Goal: Transaction & Acquisition: Register for event/course

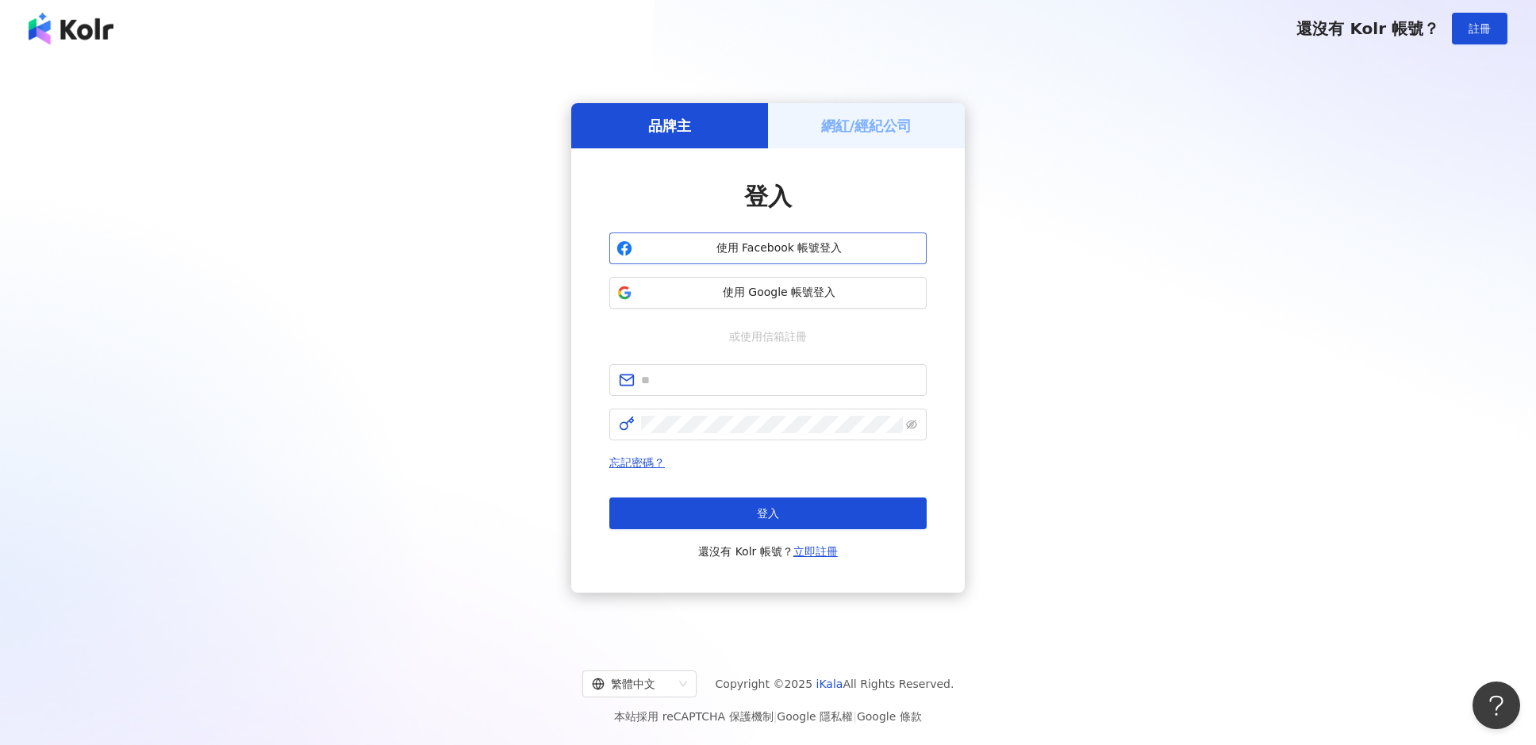
click at [794, 260] on button "使用 Facebook 帳號登入" at bounding box center [767, 249] width 317 height 32
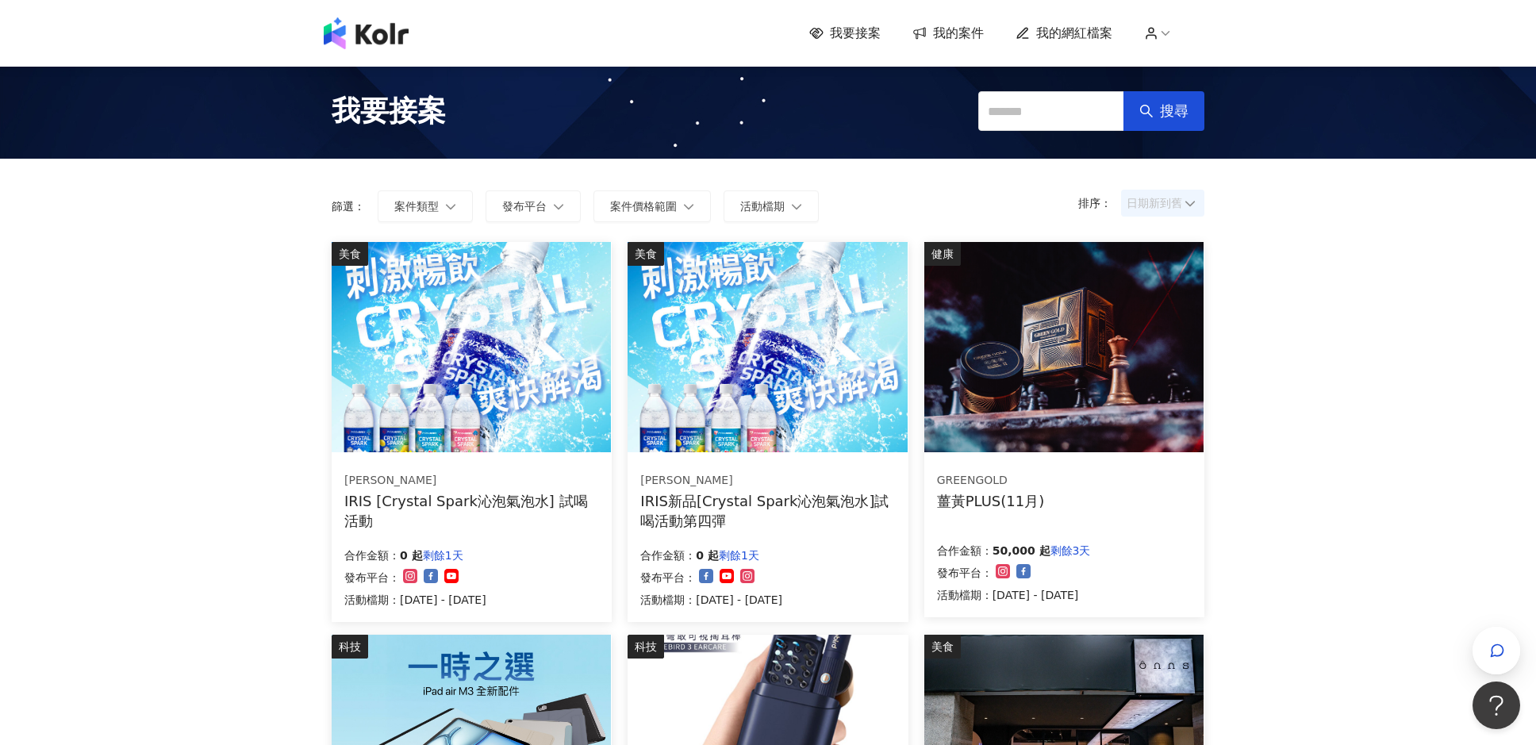
click at [549, 201] on span "日期新到舊" at bounding box center [1163, 203] width 72 height 24
click at [549, 286] on div "日期新到舊" at bounding box center [1163, 290] width 77 height 27
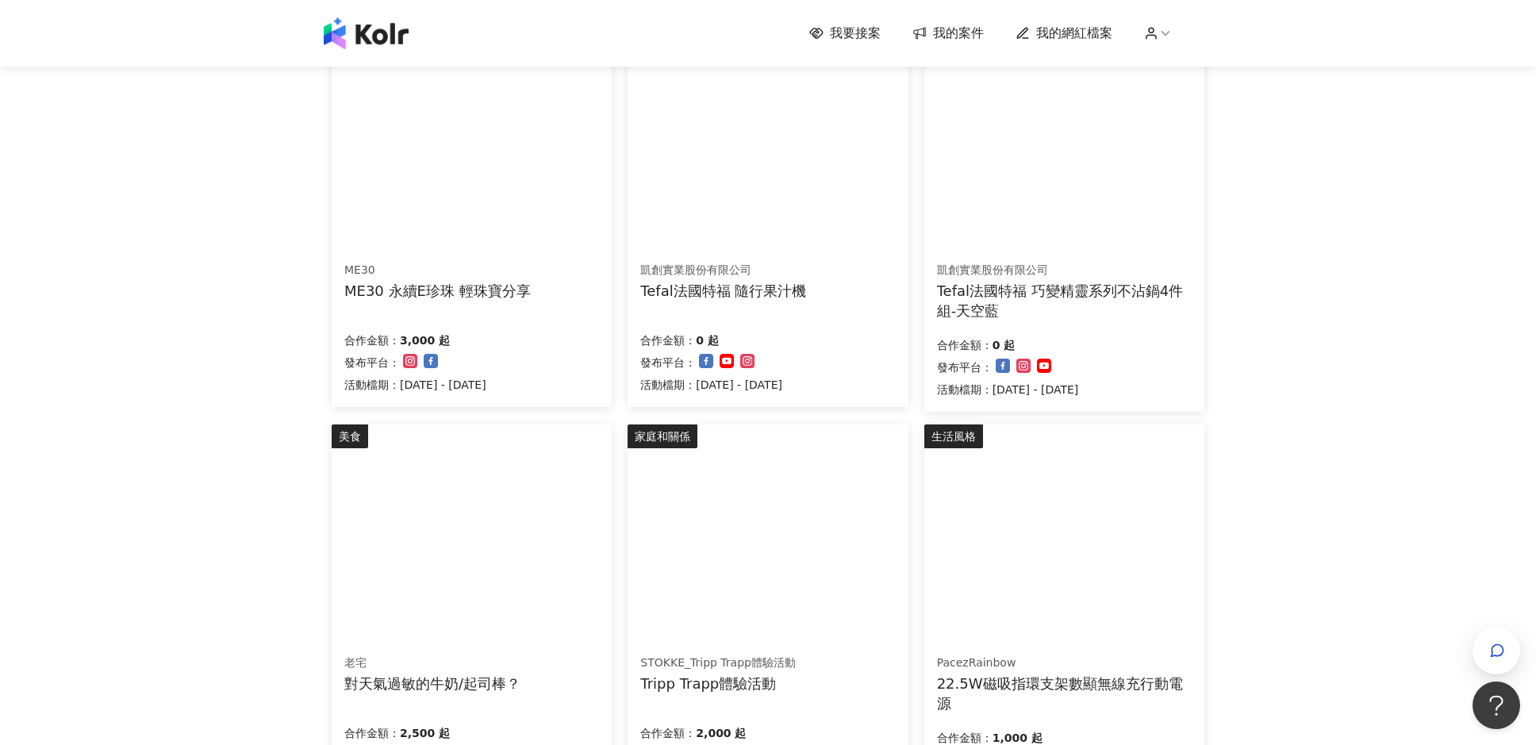
scroll to position [317, 0]
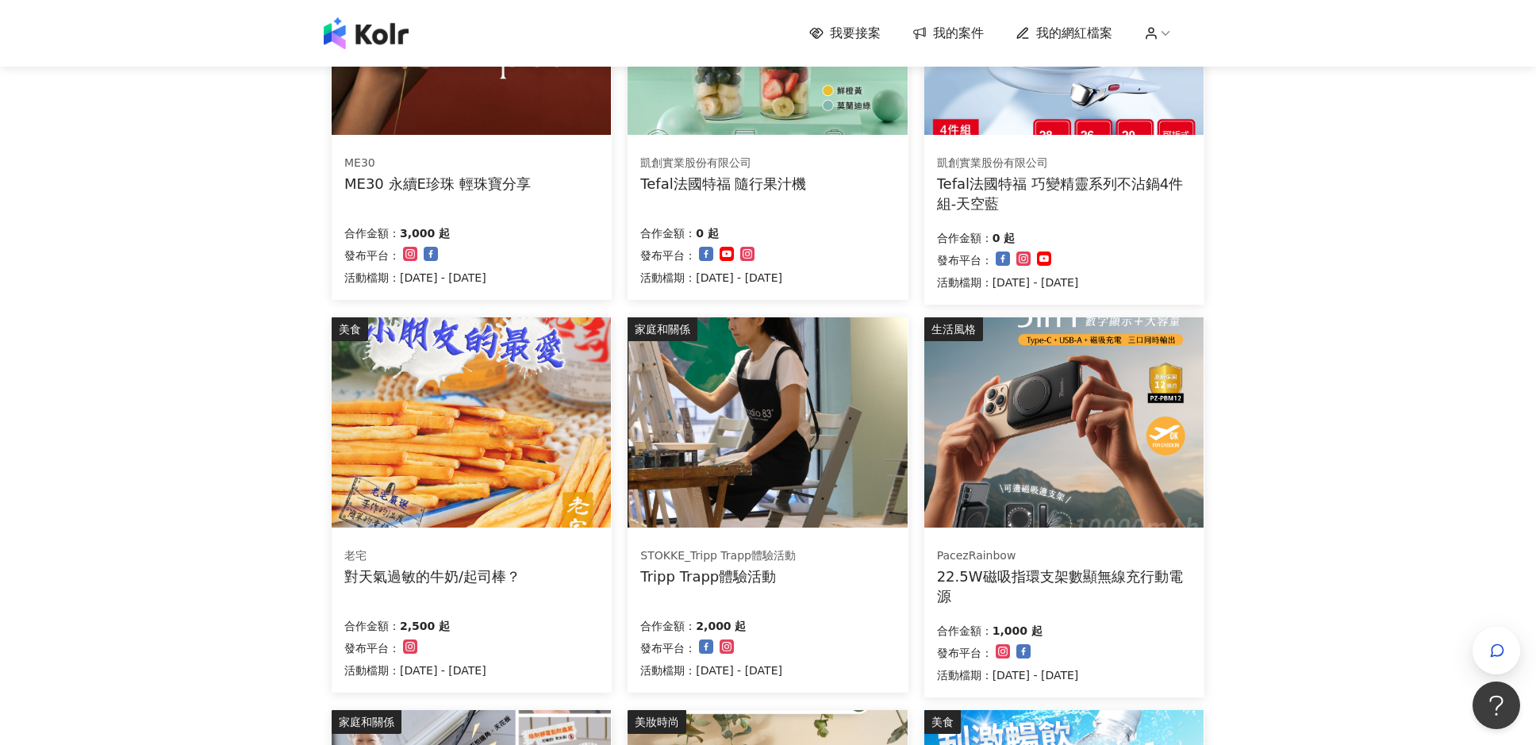
click at [468, 498] on div "對天氣過敏的牛奶/起司棒？" at bounding box center [432, 577] width 176 height 20
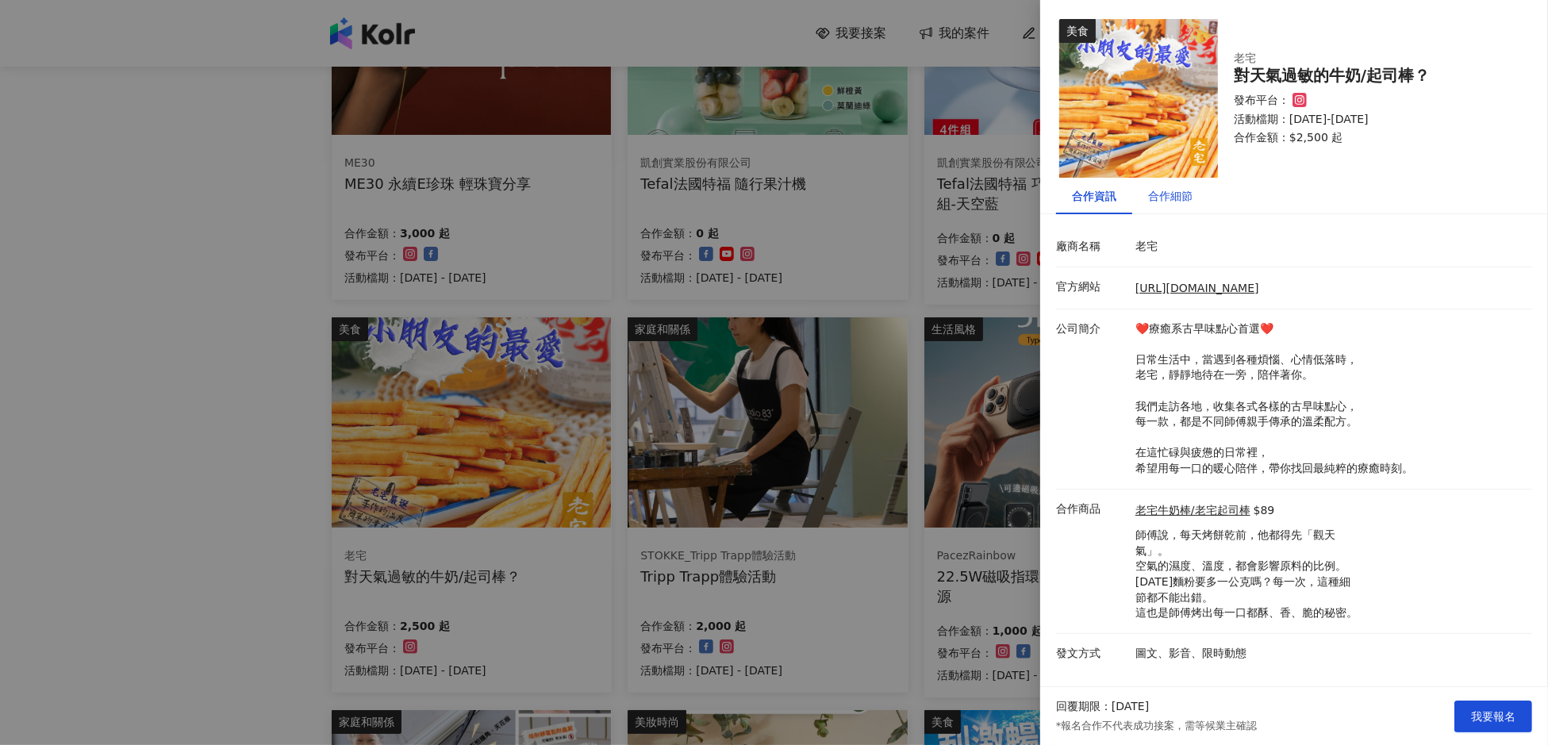
click at [549, 198] on div "合作細節" at bounding box center [1170, 195] width 44 height 17
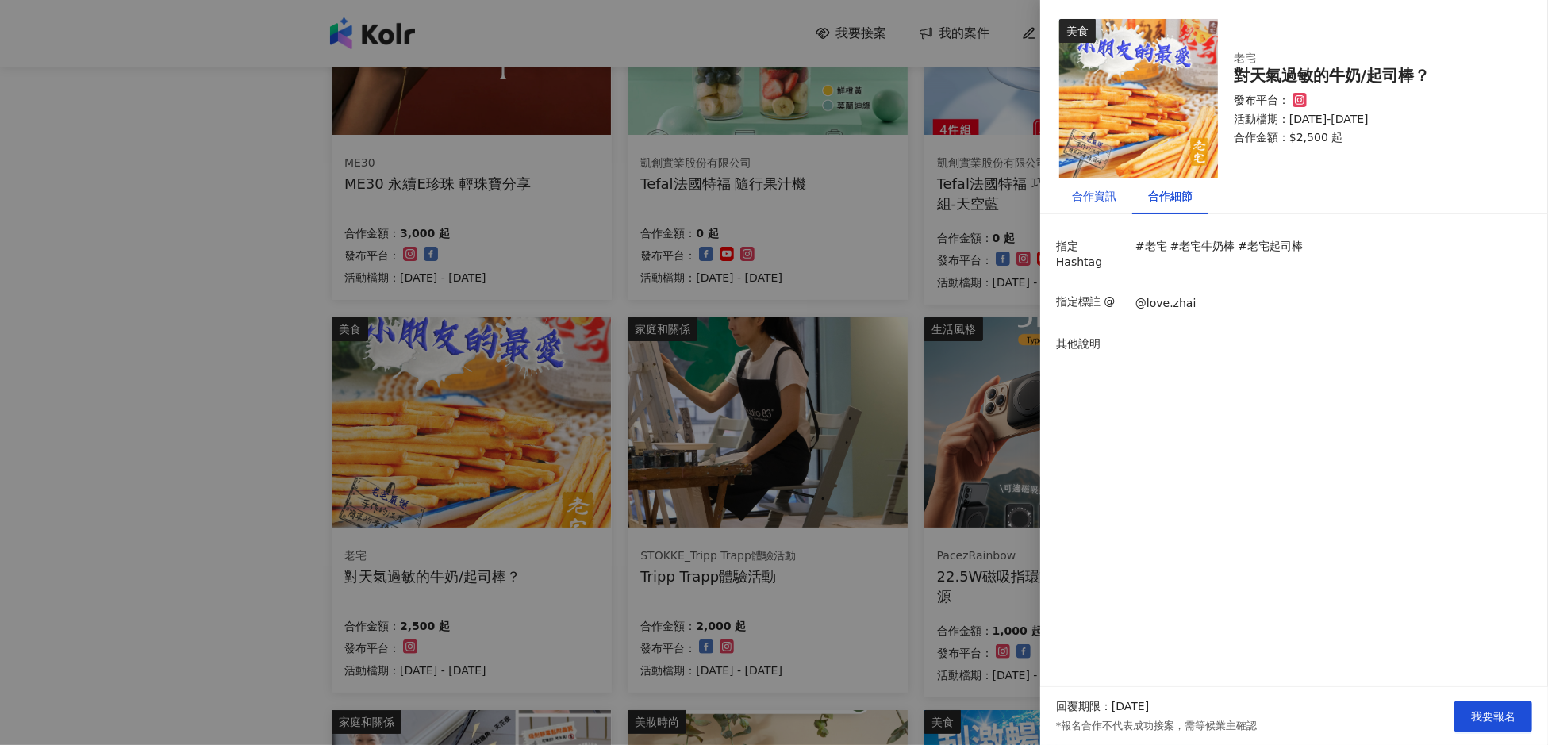
click at [549, 197] on div "合作資訊" at bounding box center [1094, 195] width 44 height 17
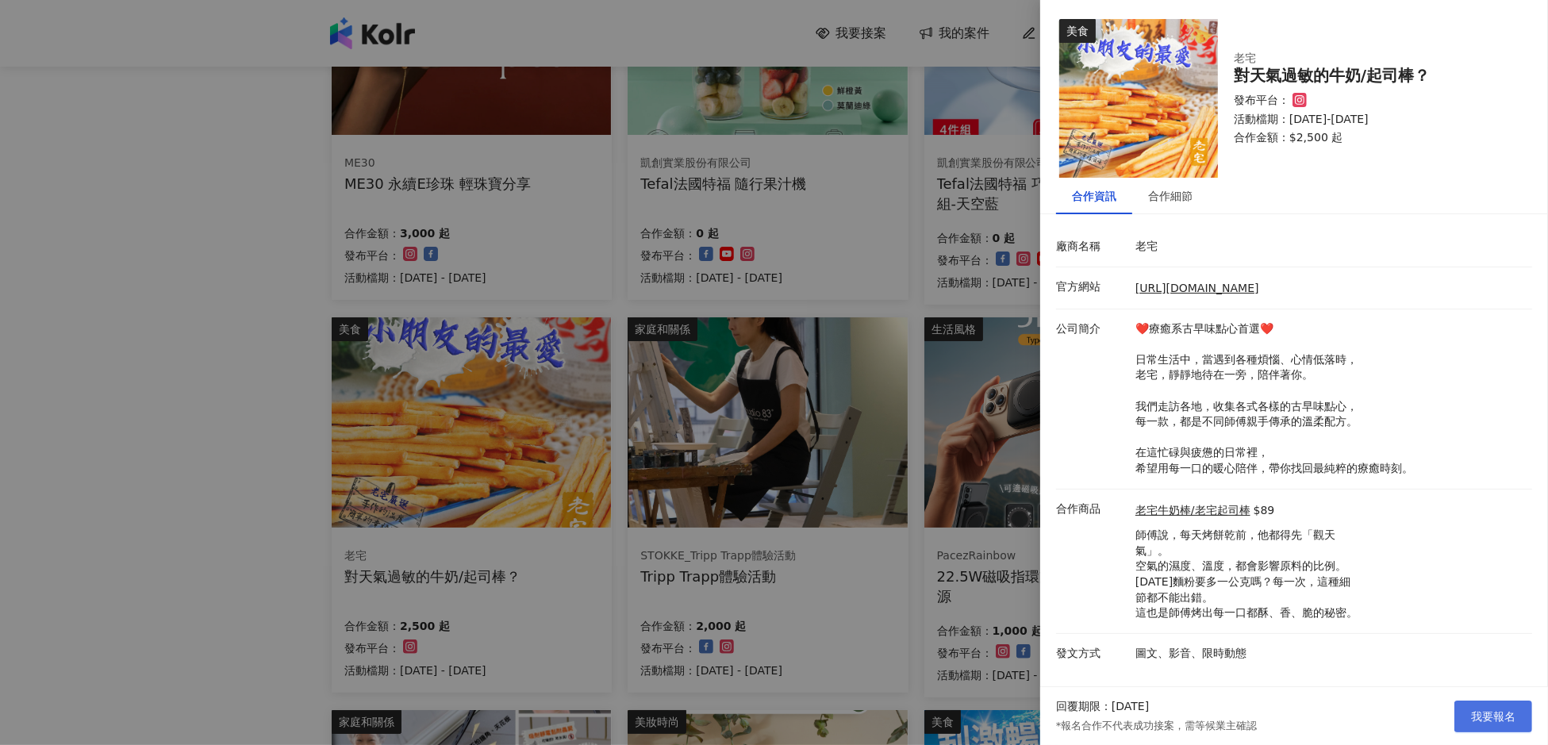
click at [549, 498] on button "我要報名" at bounding box center [1494, 717] width 78 height 32
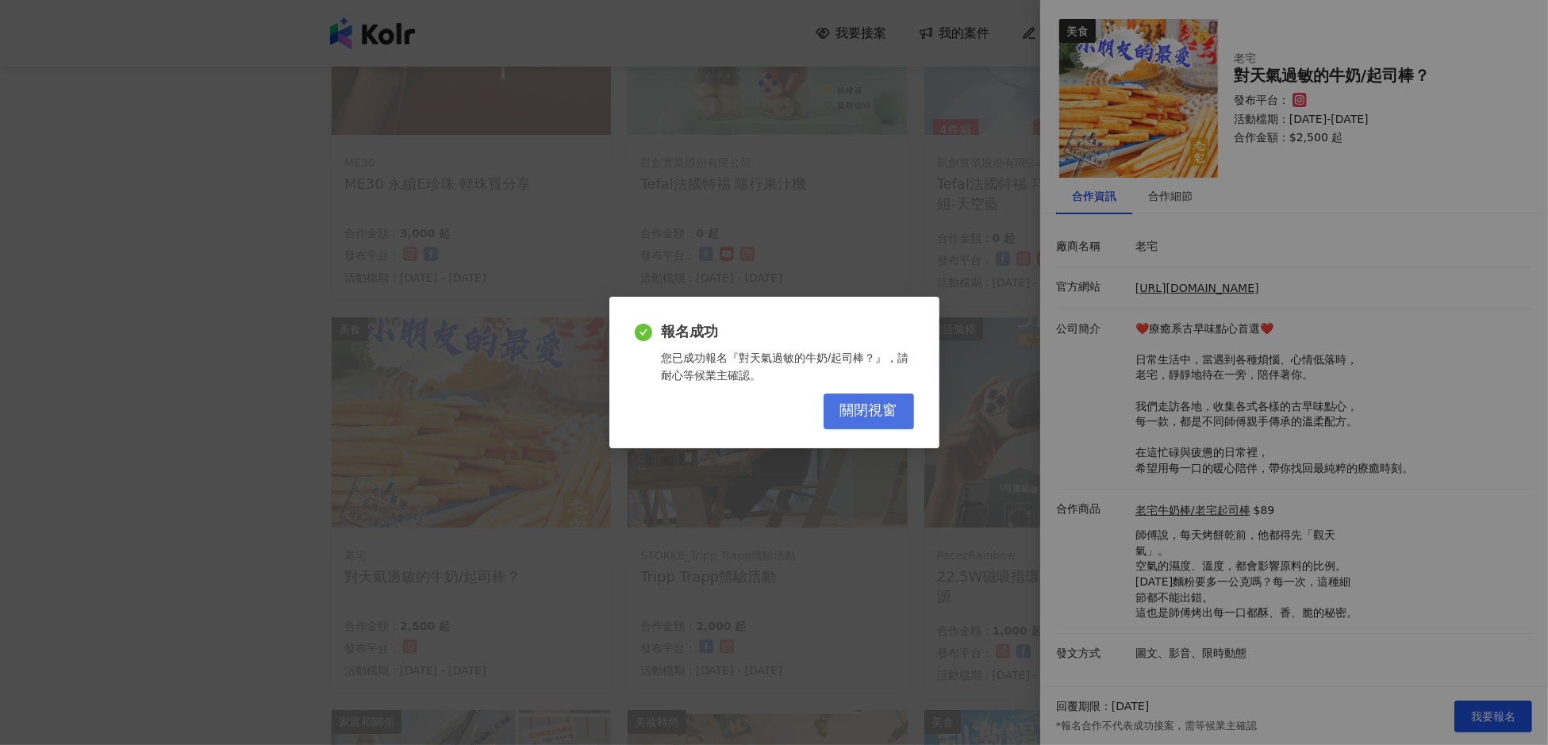
click at [549, 414] on span "關閉視窗" at bounding box center [868, 410] width 57 height 17
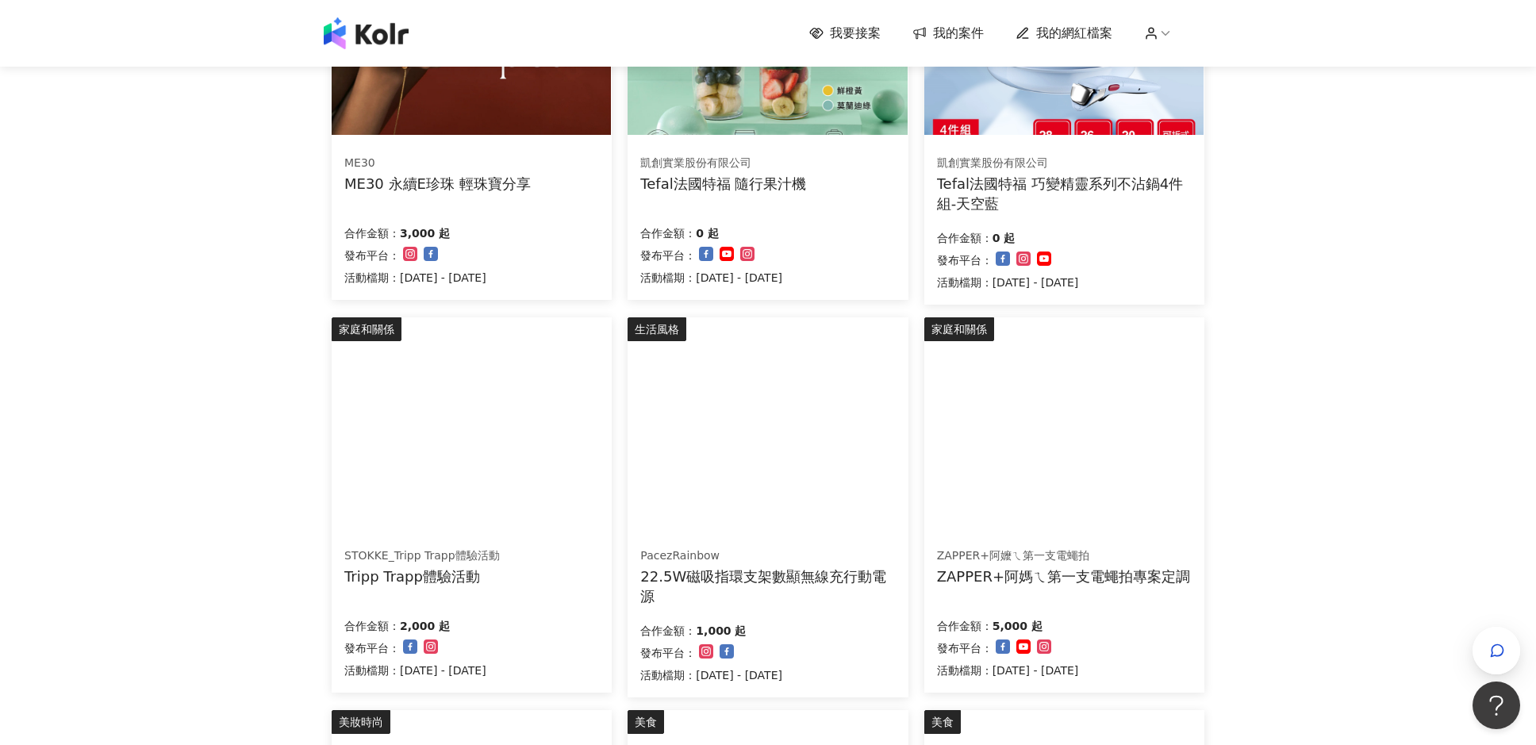
scroll to position [959, 0]
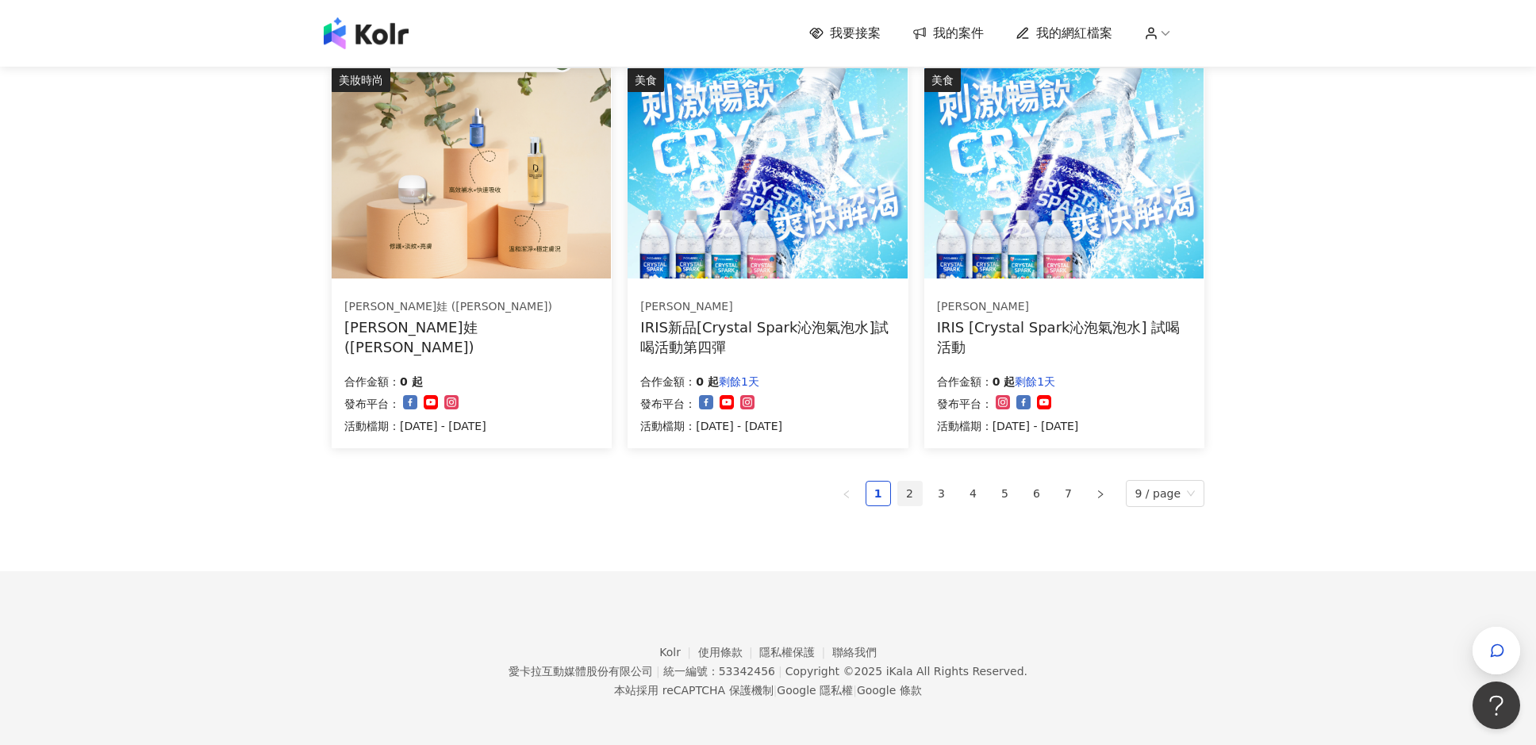
click at [549, 489] on link "2" at bounding box center [910, 494] width 24 height 24
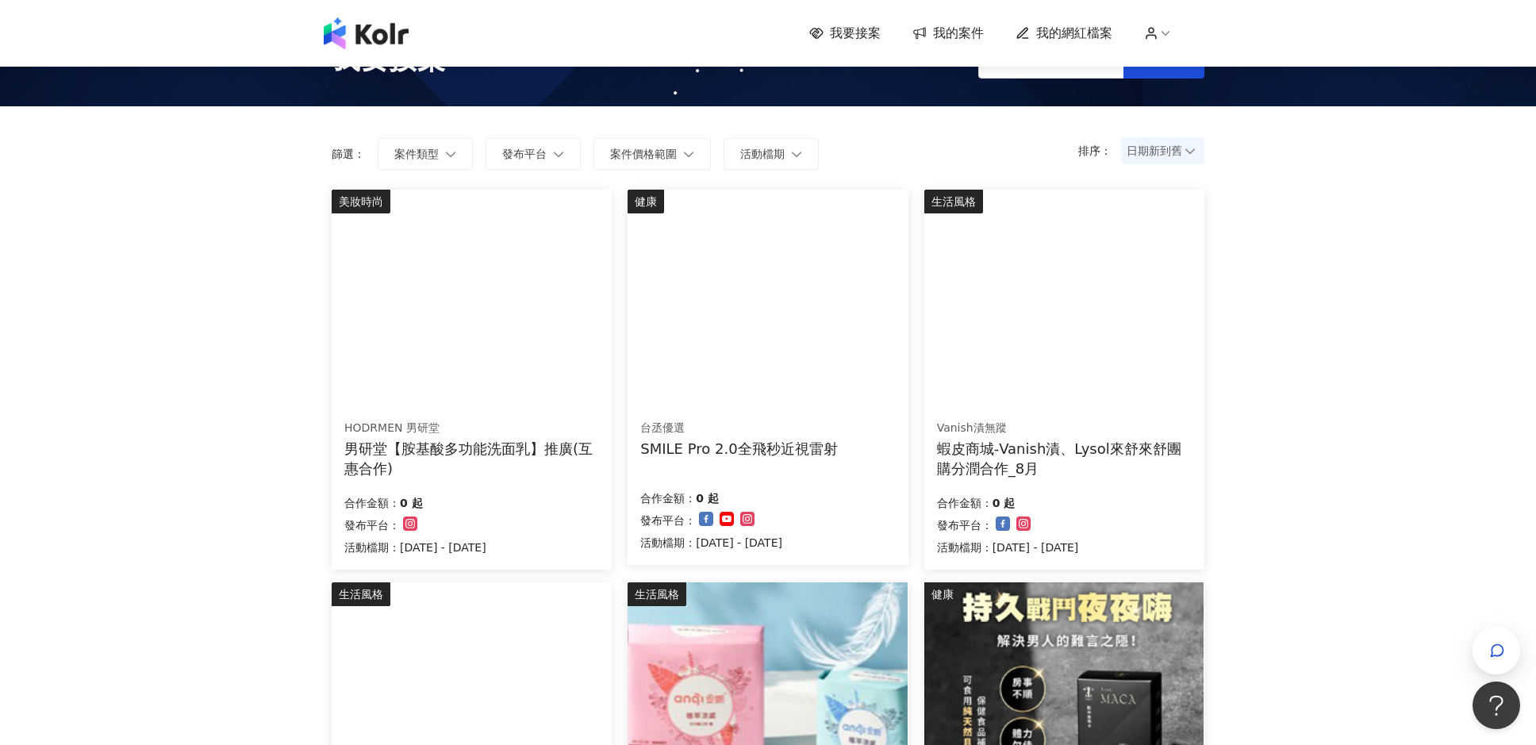
scroll to position [0, 0]
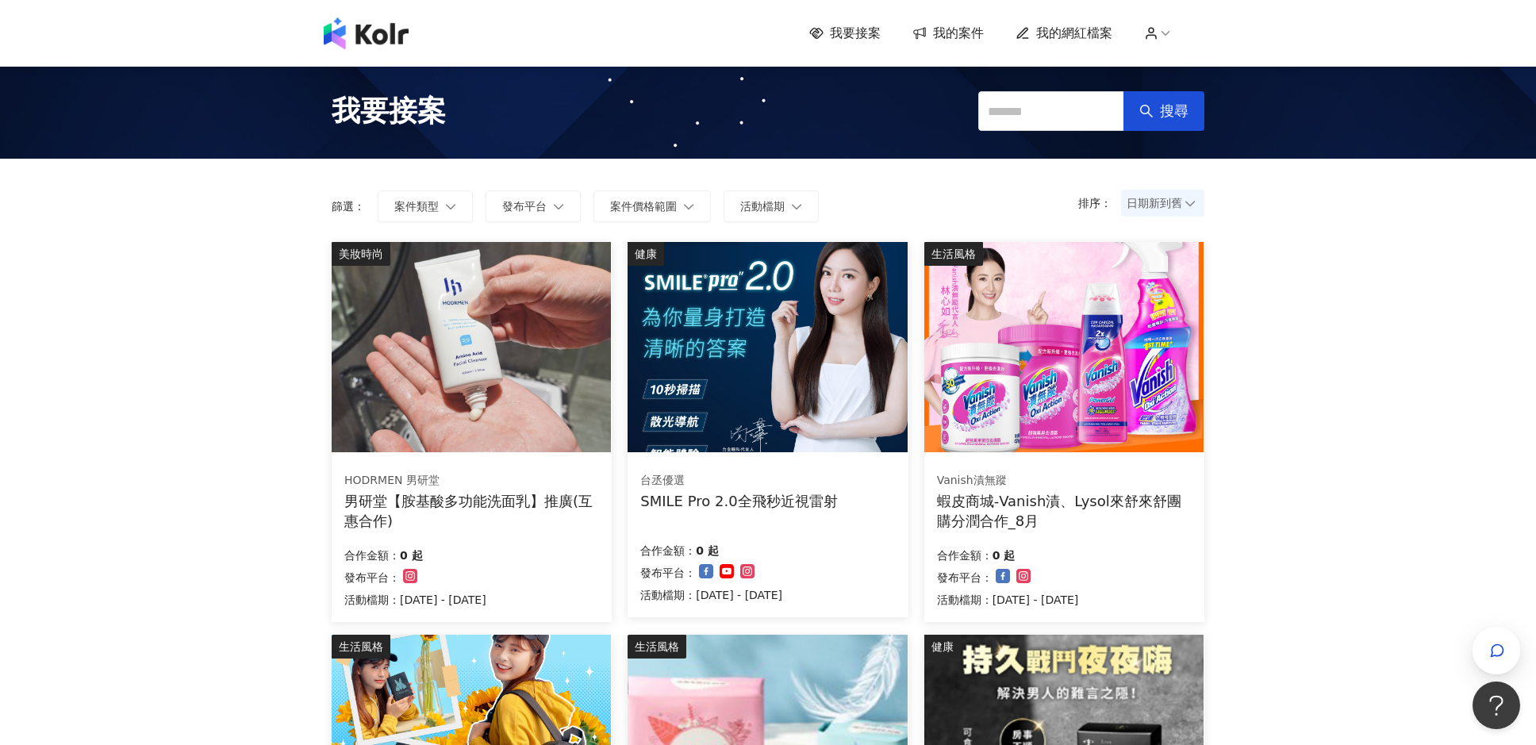
click at [549, 31] on span "我的案件" at bounding box center [958, 33] width 51 height 17
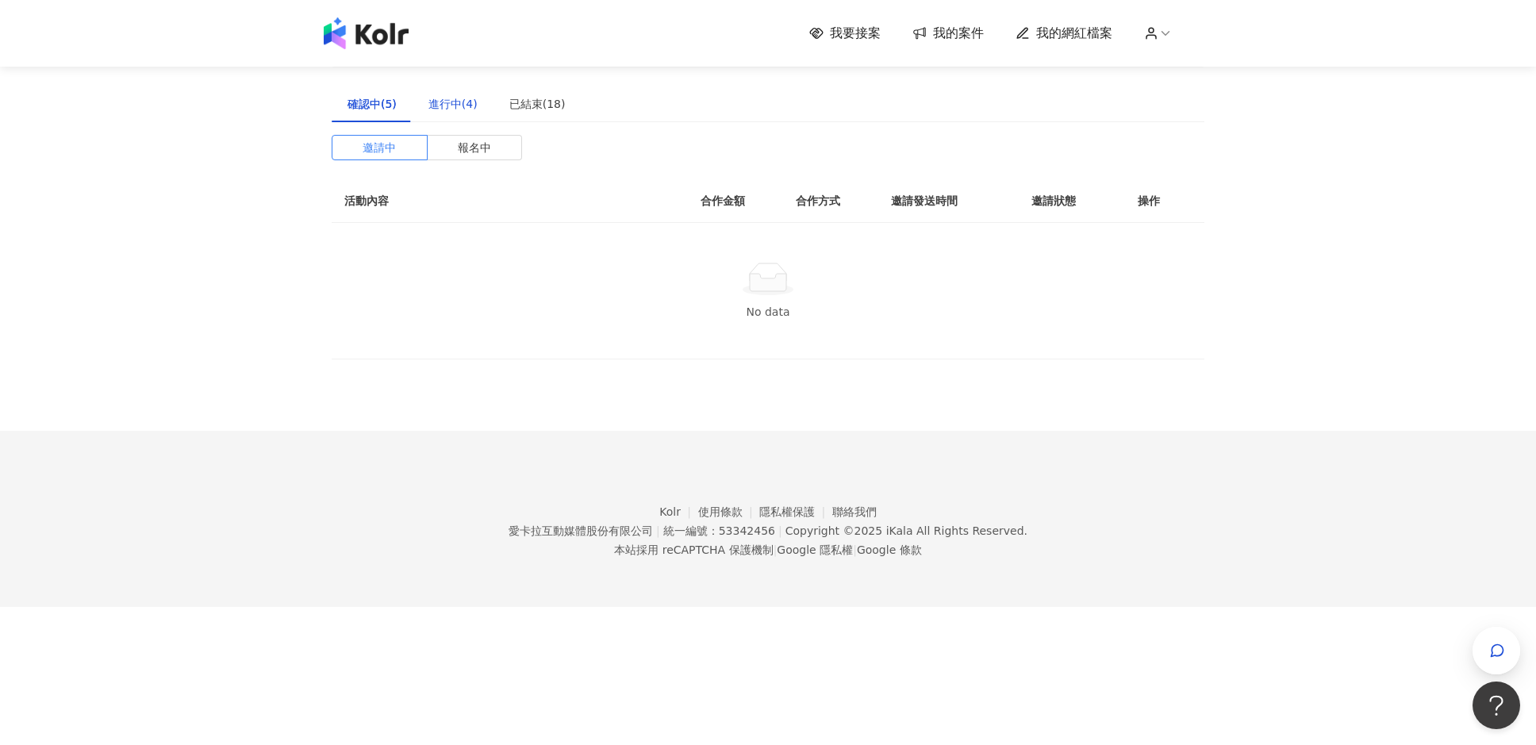
click at [460, 101] on div "進行中(4)" at bounding box center [453, 103] width 49 height 17
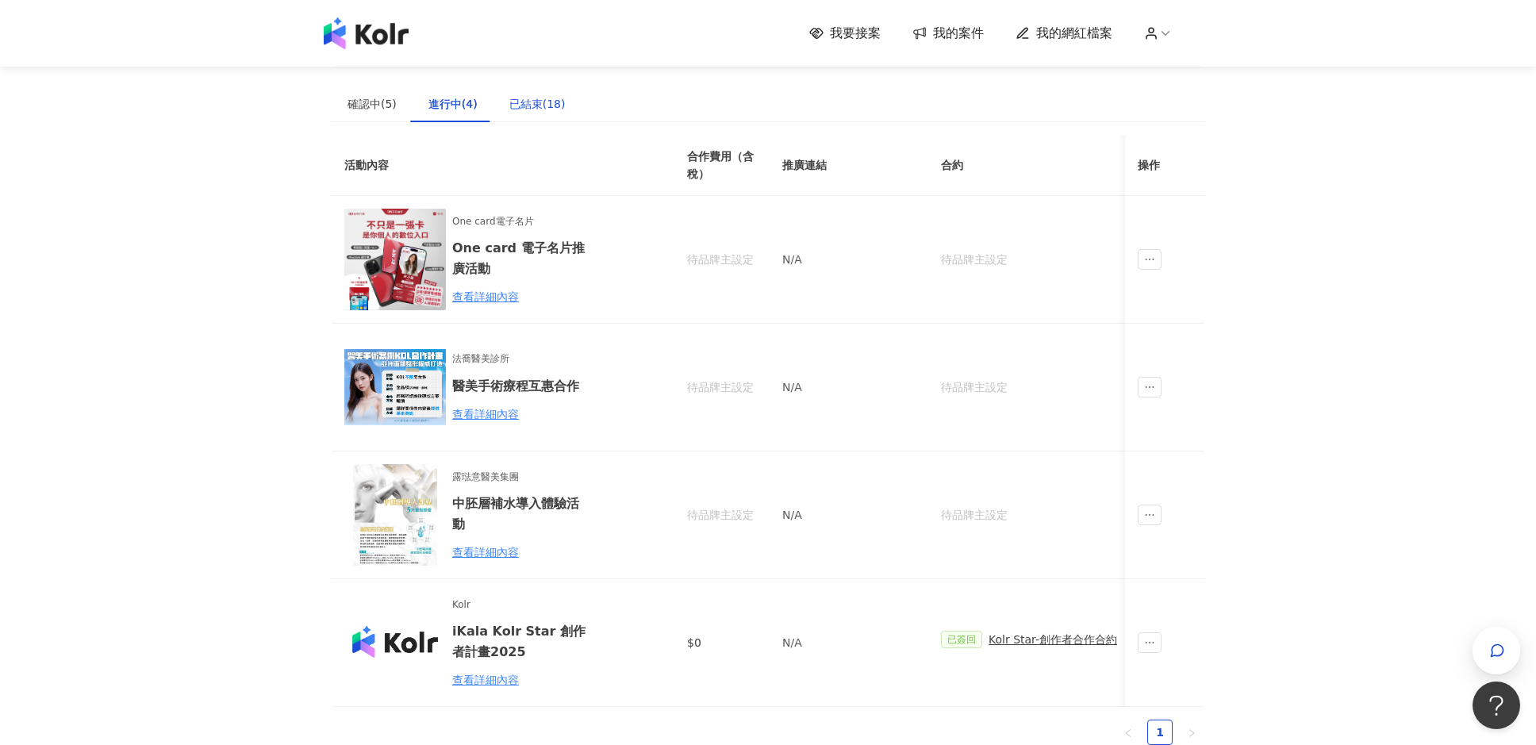
click at [536, 99] on div "已結束(18)" at bounding box center [537, 103] width 56 height 17
